Goal: Find specific page/section: Find specific page/section

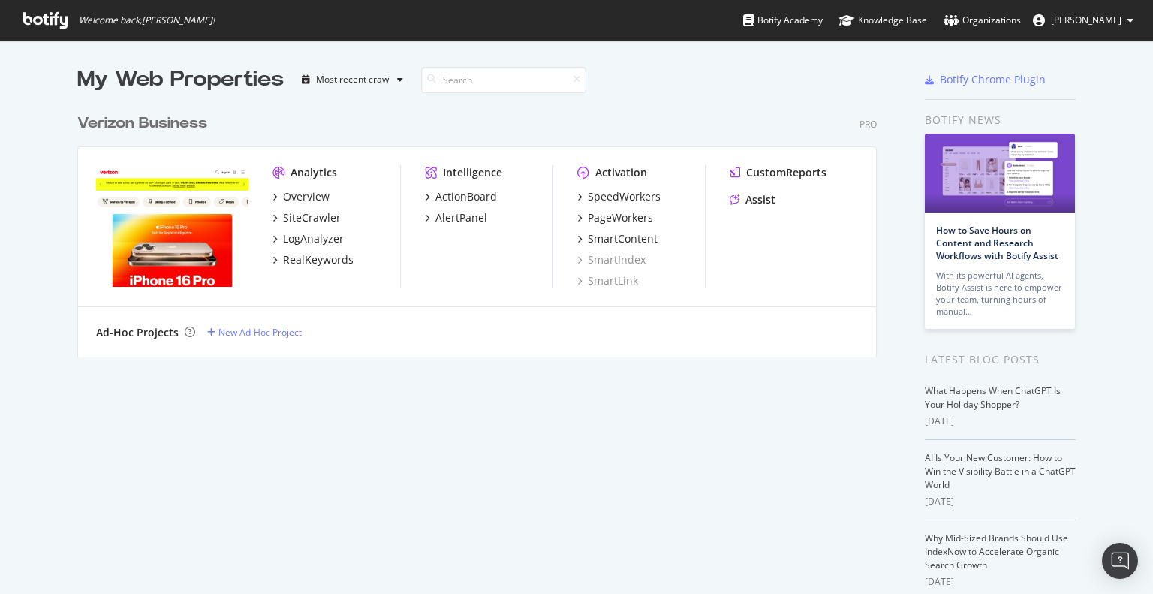
scroll to position [583, 1130]
click at [50, 21] on icon at bounding box center [45, 20] width 44 height 17
click at [300, 189] on div "Overview" at bounding box center [306, 196] width 47 height 15
